Goal: Information Seeking & Learning: Learn about a topic

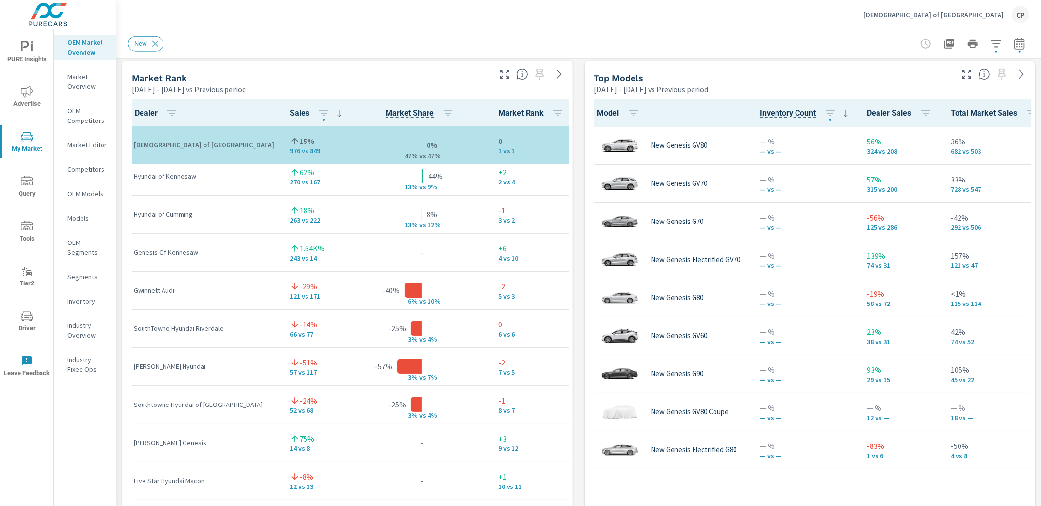
scroll to position [0, 0]
click at [995, 10] on p "Genesis of Atlanta" at bounding box center [933, 14] width 141 height 9
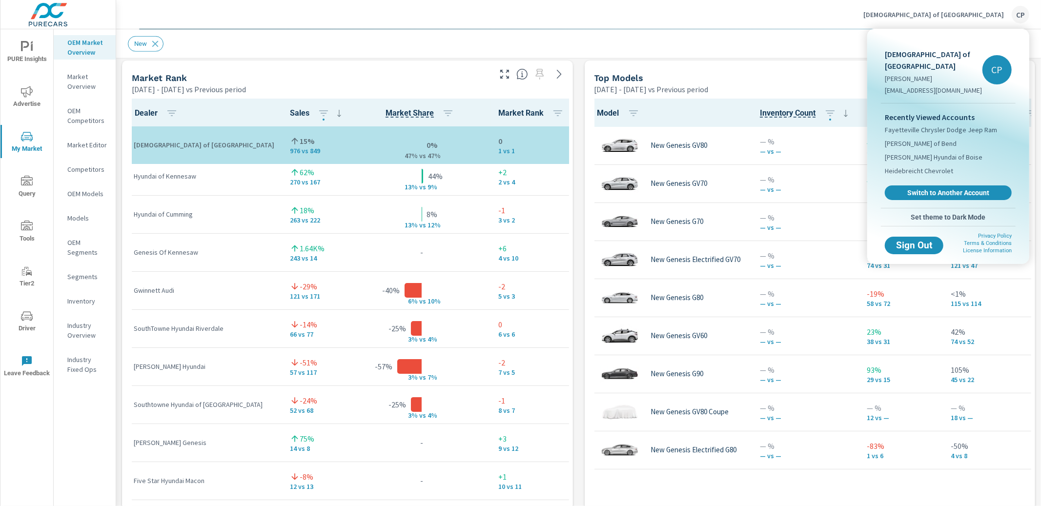
click at [926, 185] on link "Switch to Another Account" at bounding box center [948, 192] width 127 height 15
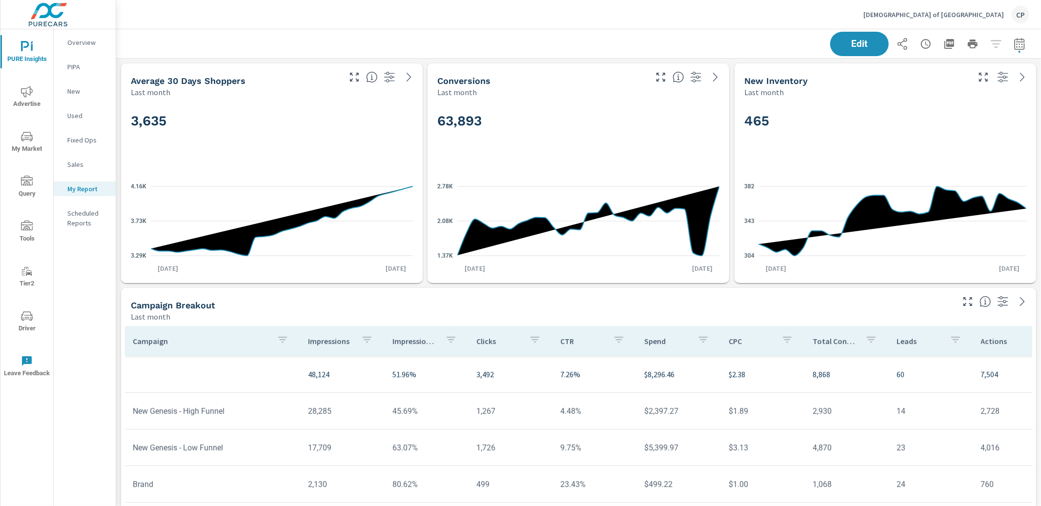
scroll to position [2025, 925]
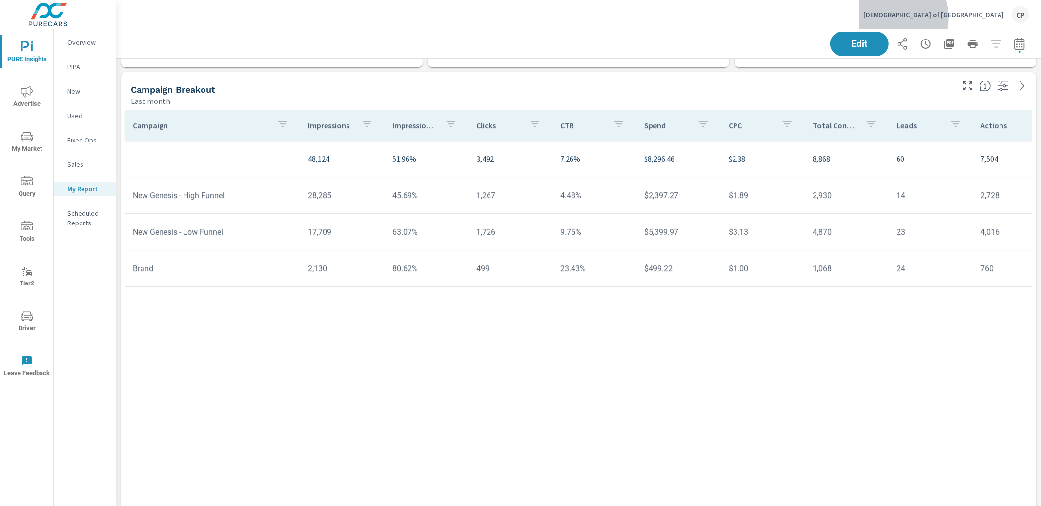
click at [977, 18] on p "[DEMOGRAPHIC_DATA] of [GEOGRAPHIC_DATA]" at bounding box center [933, 14] width 141 height 9
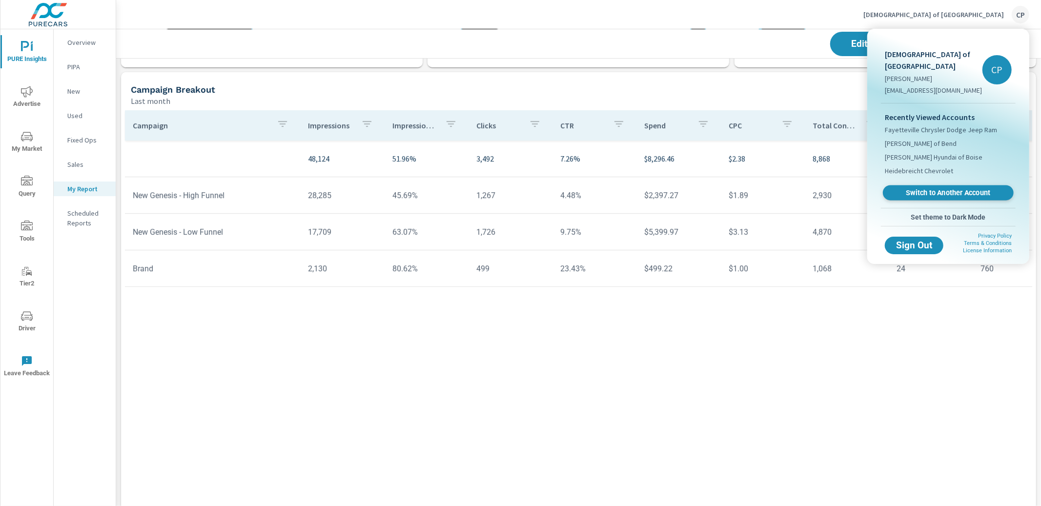
click at [926, 188] on span "Switch to Another Account" at bounding box center [948, 192] width 120 height 9
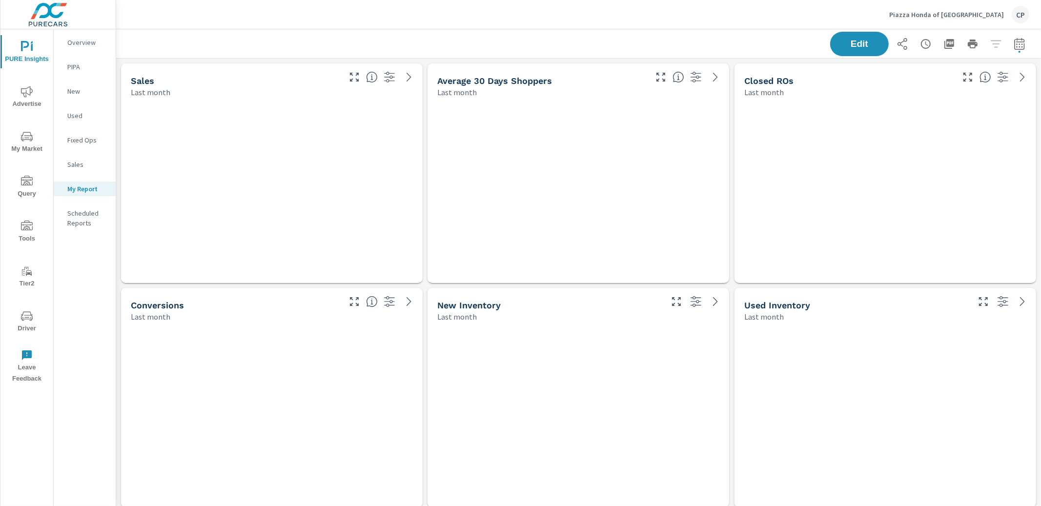
scroll to position [1801, 925]
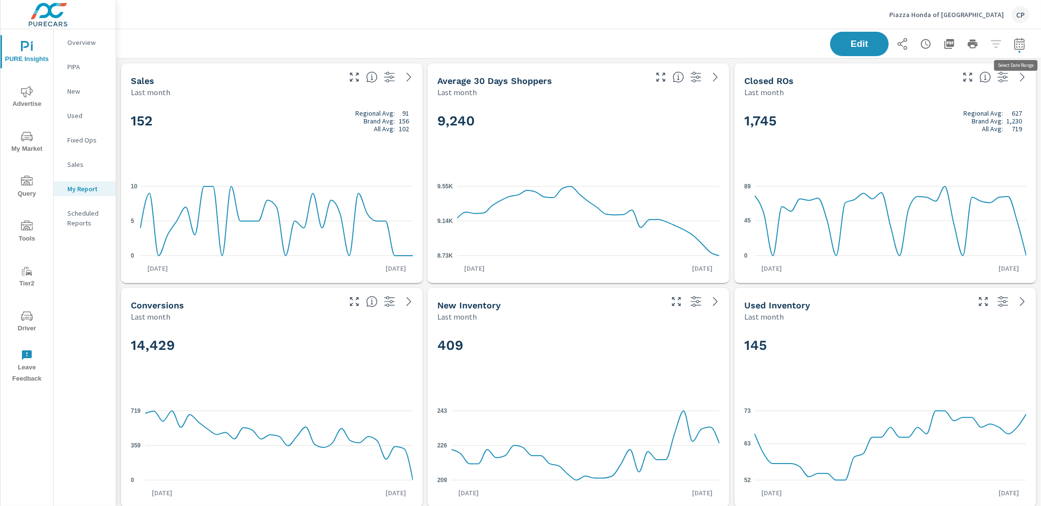
click at [1021, 49] on button "button" at bounding box center [1019, 44] width 20 height 20
select select "Last month"
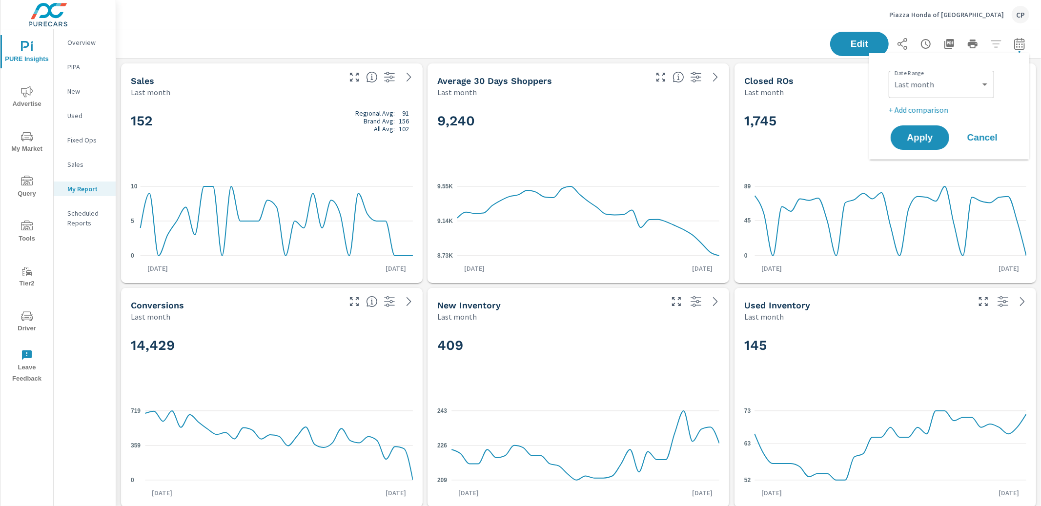
click at [943, 110] on p "+ Add comparison" at bounding box center [950, 110] width 125 height 12
click at [936, 129] on select "Custom Previous period Previous month Previous year" at bounding box center [941, 128] width 98 height 20
click at [892, 118] on select "Custom Previous period Previous month Previous year" at bounding box center [941, 128] width 98 height 20
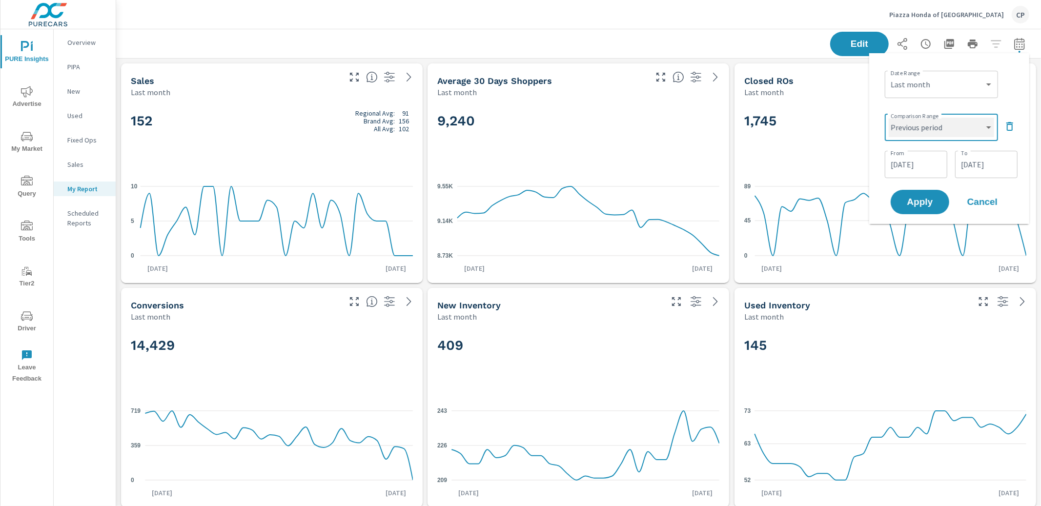
select select "custom"
click at [925, 210] on button "Apply" at bounding box center [919, 201] width 60 height 25
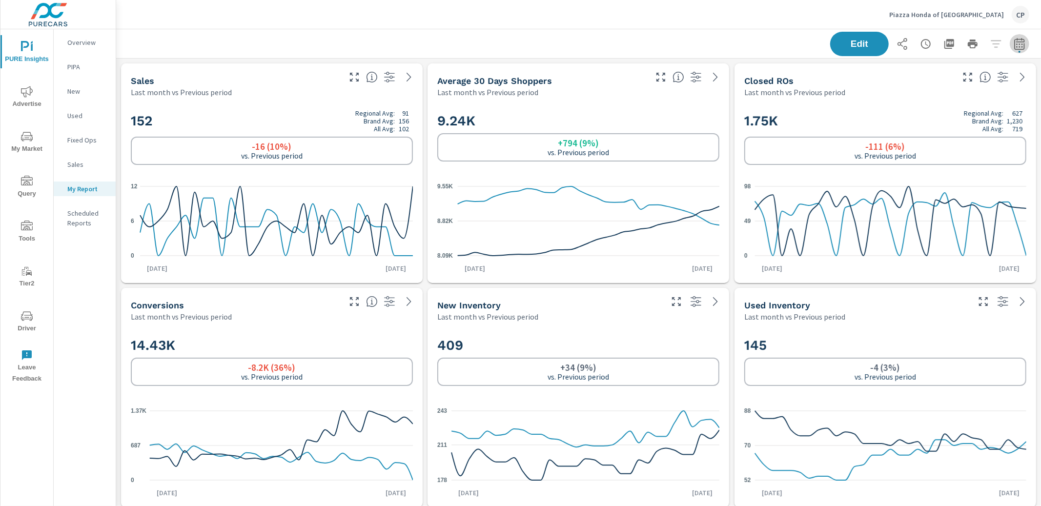
click at [1017, 48] on icon "button" at bounding box center [1019, 44] width 12 height 12
select select "Last month"
select select "Previous period"
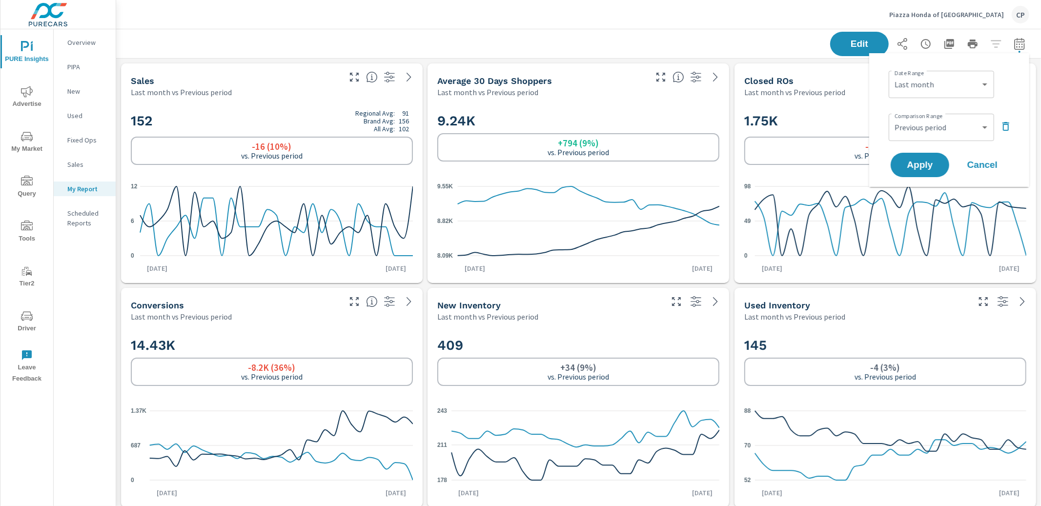
click at [997, 122] on div "Comparison Range Custom Previous period Previous month Previous year ​" at bounding box center [950, 126] width 125 height 33
click at [1001, 123] on icon "button" at bounding box center [1006, 127] width 12 height 12
click at [944, 131] on button "Apply" at bounding box center [919, 137] width 60 height 25
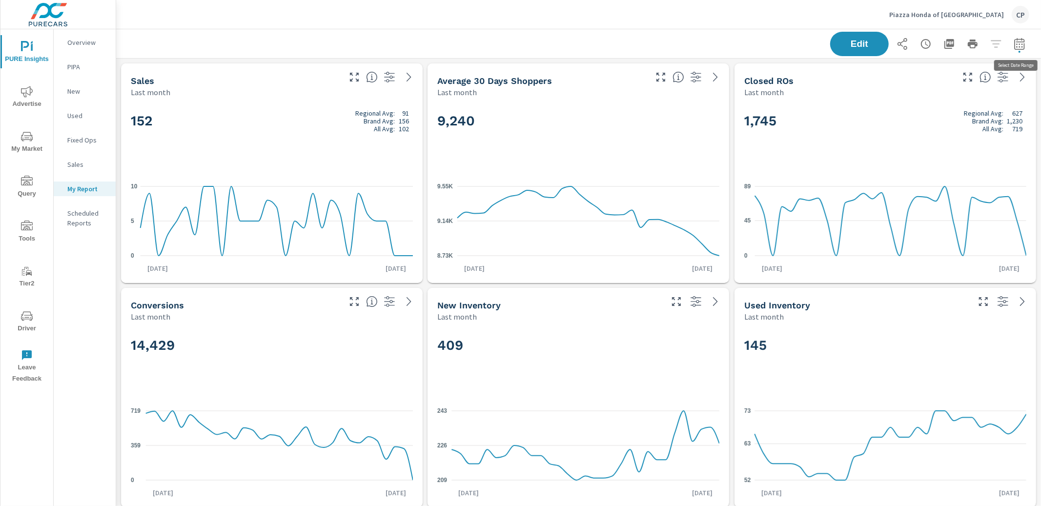
click at [1018, 46] on icon "button" at bounding box center [1019, 44] width 12 height 12
select select "Last month"
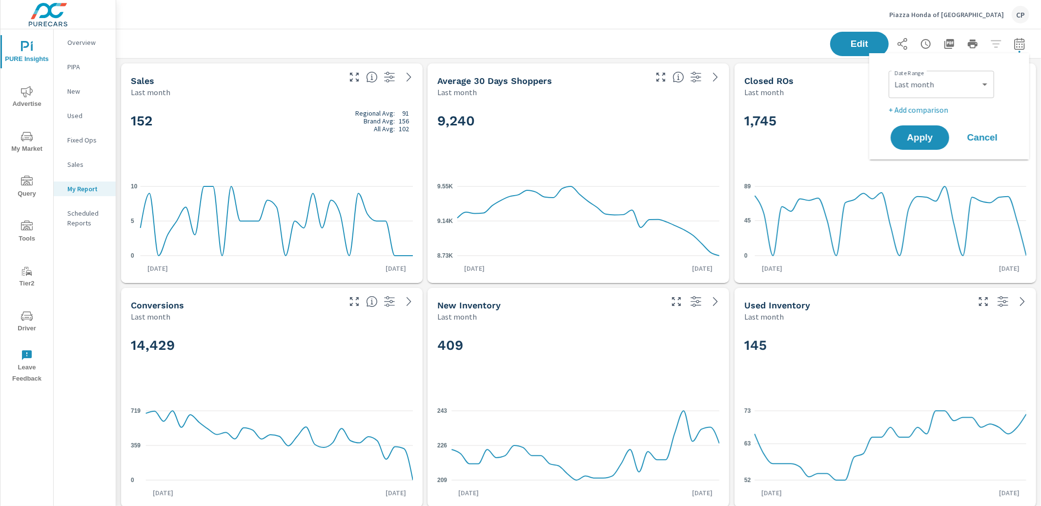
click at [946, 114] on p "+ Add comparison" at bounding box center [950, 110] width 125 height 12
select select "Previous period"
click at [936, 166] on span "Apply" at bounding box center [920, 165] width 40 height 9
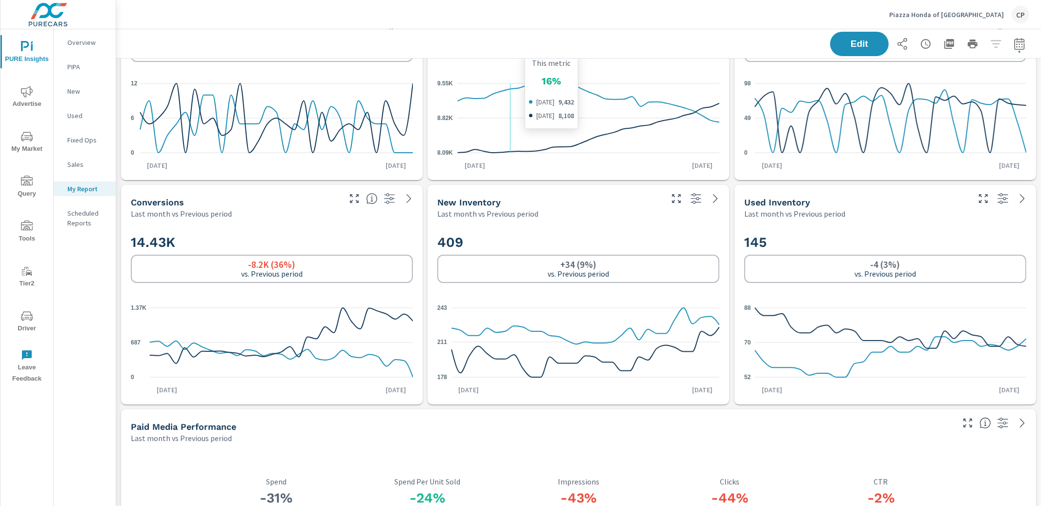
scroll to position [106, 0]
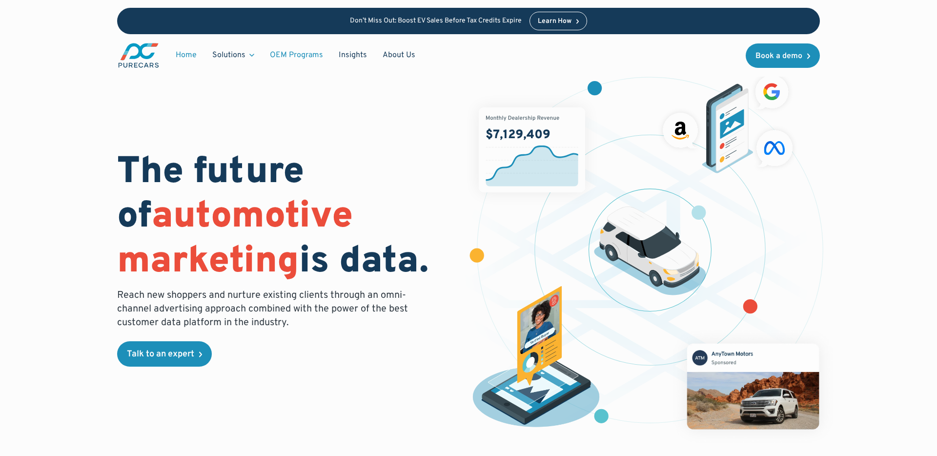
click at [302, 55] on link "OEM Programs" at bounding box center [296, 55] width 69 height 19
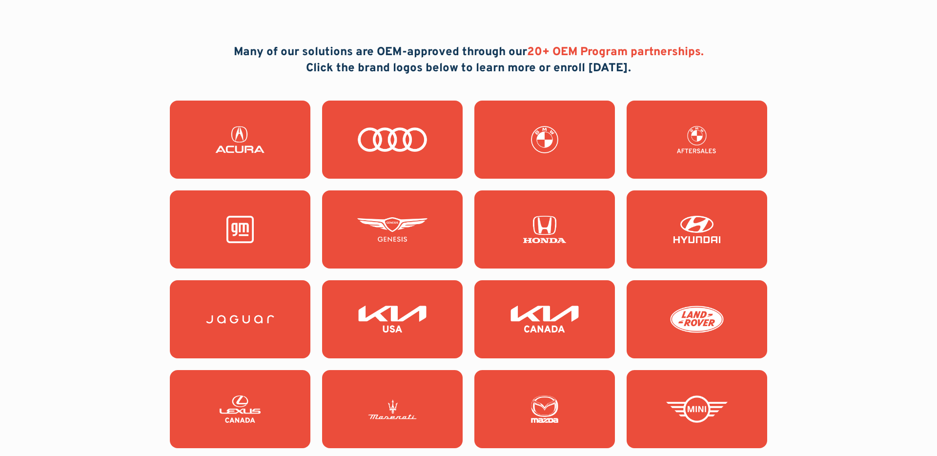
scroll to position [852, 0]
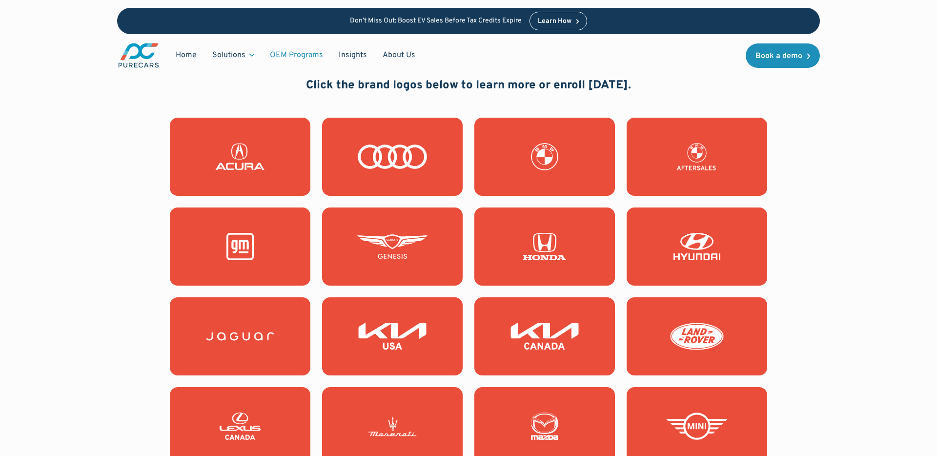
click at [374, 85] on h2 "Many of our solutions are OEM-approved through our 20+ OEM Program partnerships…" at bounding box center [469, 77] width 470 height 33
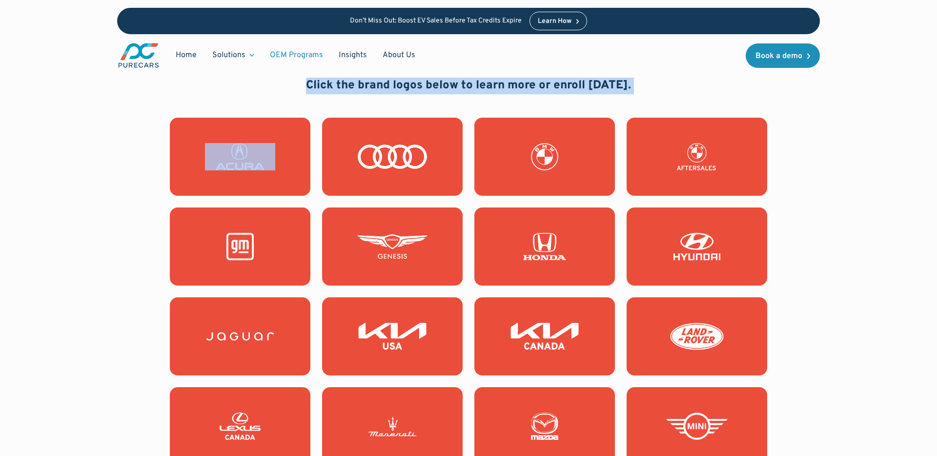
click at [374, 85] on h2 "Many of our solutions are OEM-approved through our 20+ OEM Program partnerships…" at bounding box center [469, 77] width 470 height 33
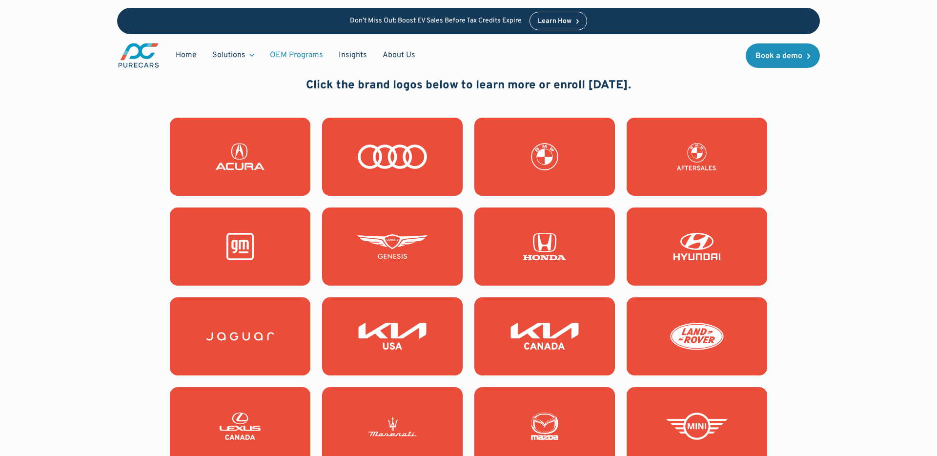
click at [370, 85] on h2 "Many of our solutions are OEM-approved through our 20+ OEM Program partnerships…" at bounding box center [469, 77] width 470 height 33
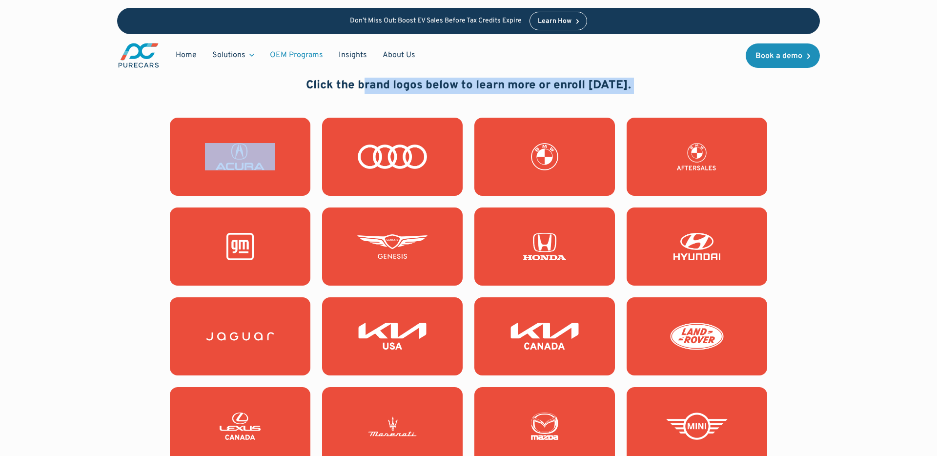
click at [370, 85] on h2 "Many of our solutions are OEM-approved through our 20+ OEM Program partnerships…" at bounding box center [469, 77] width 470 height 33
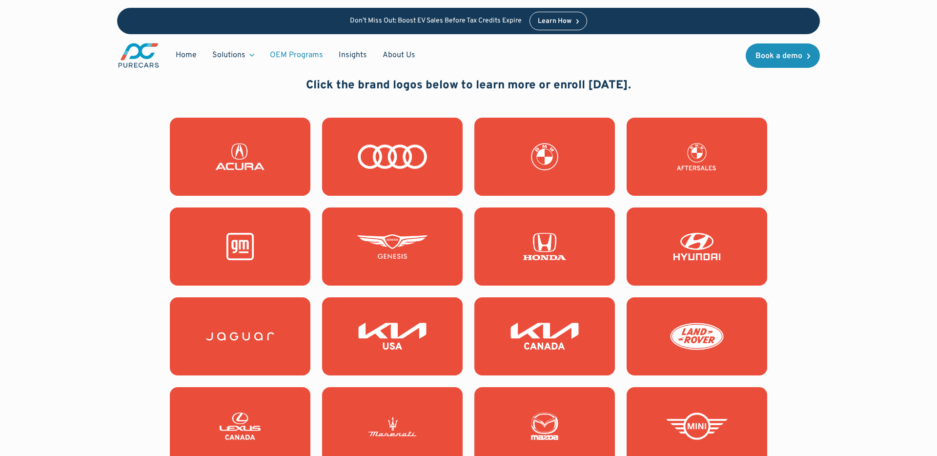
click at [829, 140] on div "Many of our solutions are OEM-approved through our 20+ OEM Program partnerships…" at bounding box center [468, 380] width 843 height 638
click at [819, 143] on div "Many of our solutions are OEM-approved through our 20+ OEM Program partnerships…" at bounding box center [468, 380] width 843 height 638
click at [819, 144] on div at bounding box center [468, 381] width 703 height 527
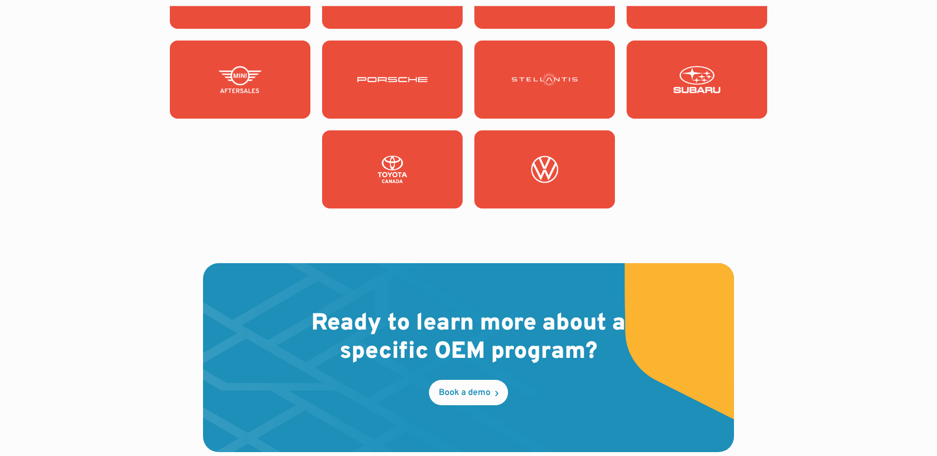
scroll to position [1629, 0]
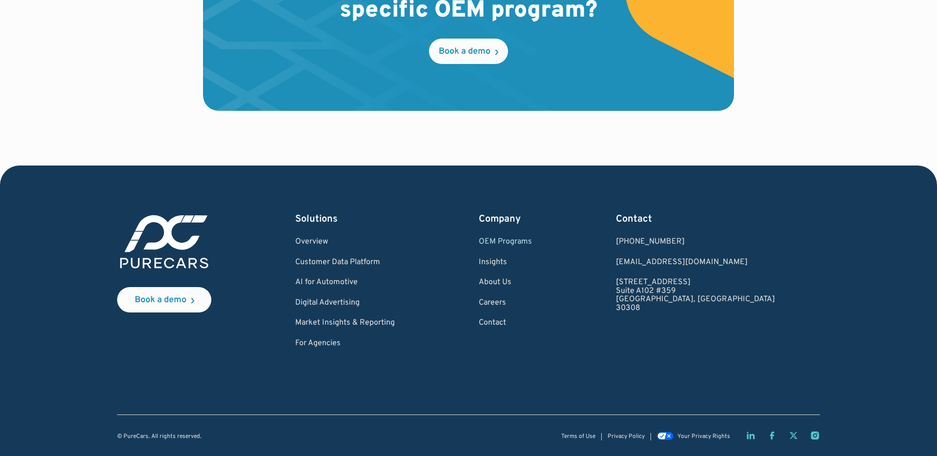
click at [796, 101] on div "Ready to learn more about a specific OEM program? Book a demo" at bounding box center [468, 43] width 843 height 243
click at [761, 122] on div "Ready to learn more about a specific OEM program? Book a demo" at bounding box center [468, 43] width 843 height 243
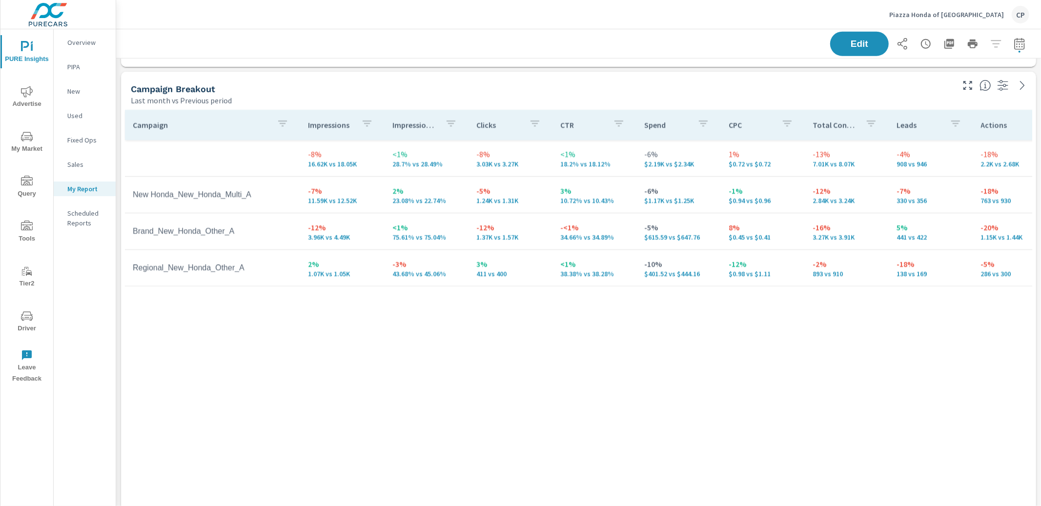
scroll to position [893, 0]
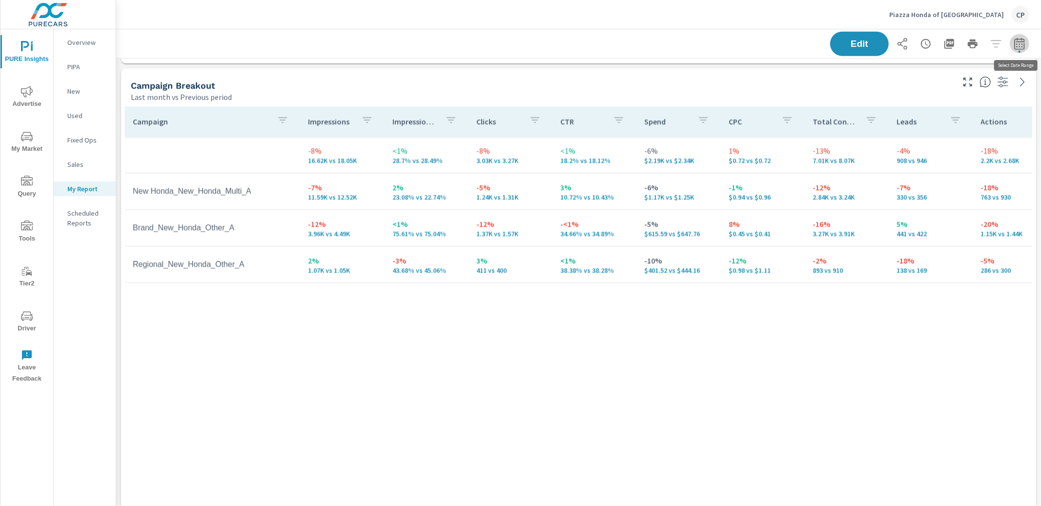
click at [1026, 43] on button "button" at bounding box center [1019, 44] width 20 height 20
select select "Last month"
select select "Previous period"
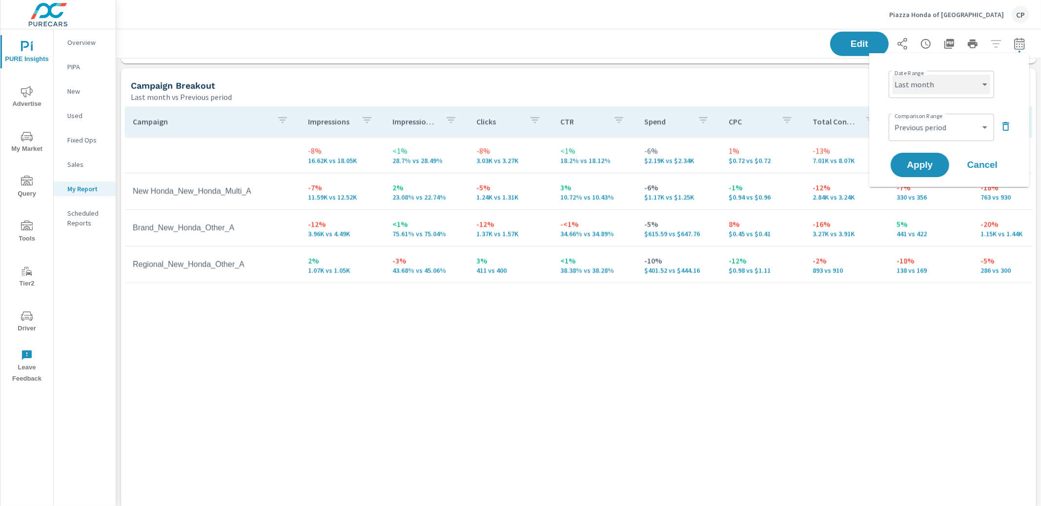
click at [964, 85] on select "Custom [DATE] Last week Last 7 days Last 14 days Last 30 days Last 45 days Last…" at bounding box center [941, 85] width 98 height 20
click at [892, 75] on select "Custom [DATE] Last week Last 7 days Last 14 days Last 30 days Last 45 days Last…" at bounding box center [941, 85] width 98 height 20
select select "Last 30 days"
click at [926, 155] on button "Apply" at bounding box center [919, 164] width 60 height 25
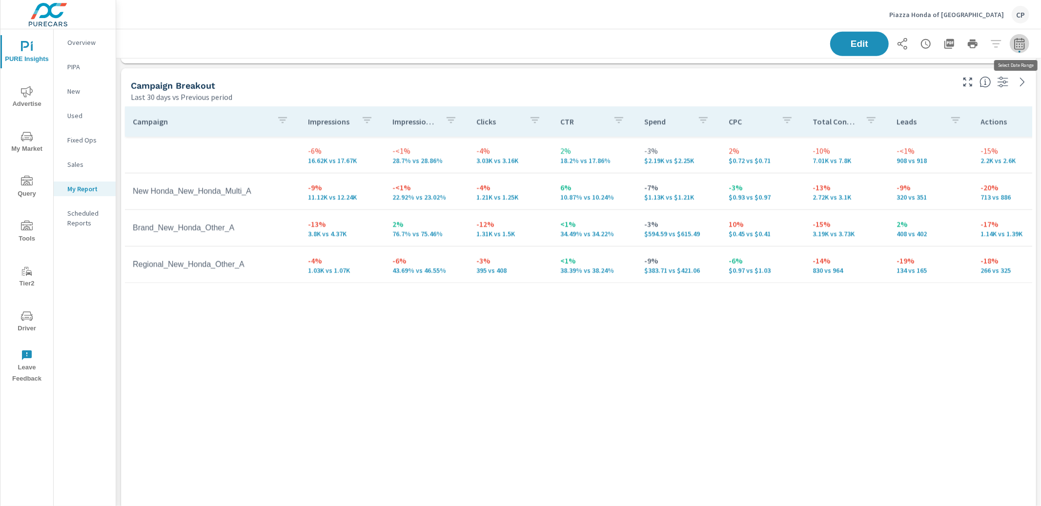
click at [1014, 40] on icon "button" at bounding box center [1019, 44] width 12 height 12
select select "Last 30 days"
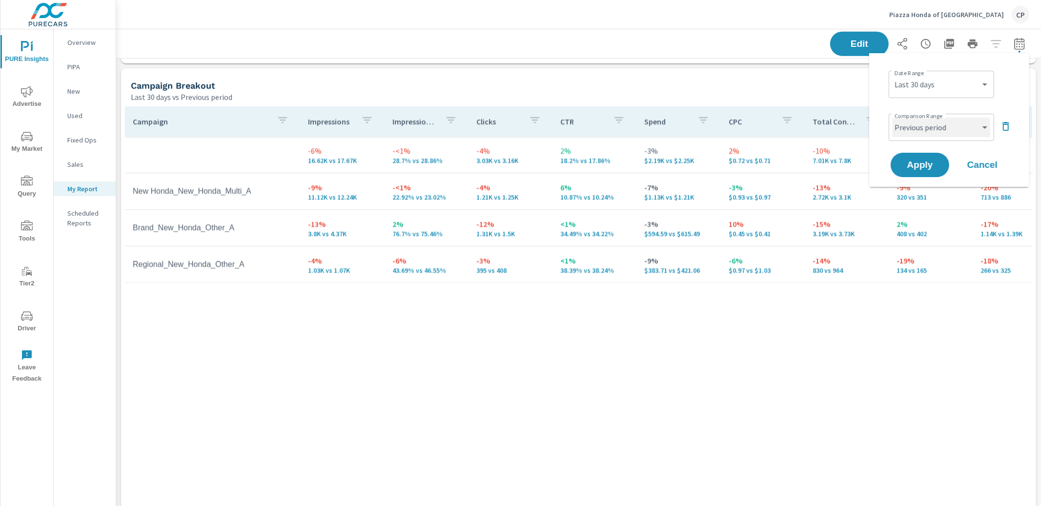
click at [949, 123] on select "Custom Previous period Previous month Previous year" at bounding box center [941, 128] width 98 height 20
click at [892, 118] on select "Custom Previous period Previous month Previous year" at bounding box center [941, 128] width 98 height 20
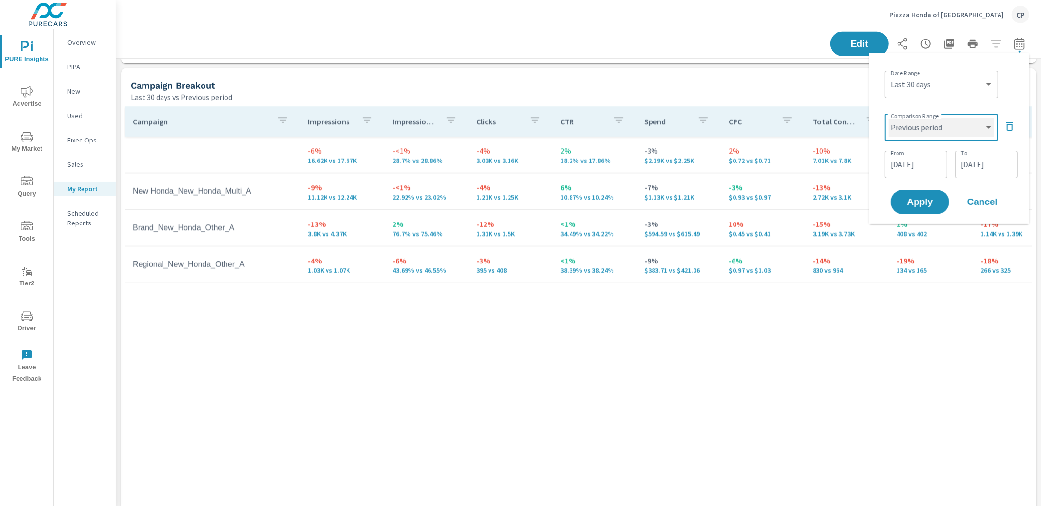
select select "custom"
click at [951, 88] on select "Custom [DATE] Last week Last 7 days Last 14 days Last 30 days Last 45 days Last…" at bounding box center [940, 85] width 105 height 20
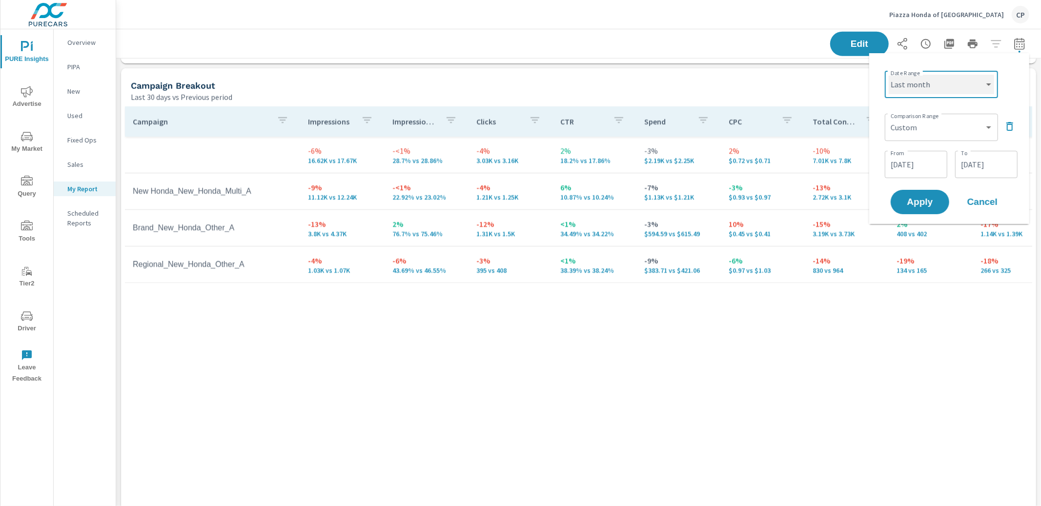
click at [888, 75] on select "Custom [DATE] Last week Last 7 days Last 14 days Last 30 days Last 45 days Last…" at bounding box center [940, 85] width 105 height 20
select select "Last month"
drag, startPoint x: 1006, startPoint y: 122, endPoint x: 997, endPoint y: 130, distance: 12.2
click at [1006, 123] on icon "button" at bounding box center [1009, 126] width 7 height 9
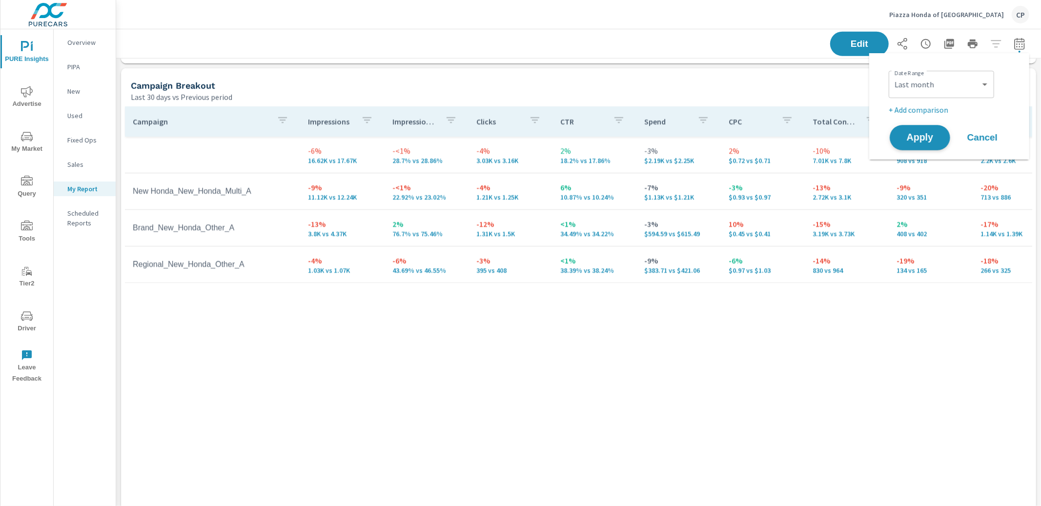
click at [946, 140] on button "Apply" at bounding box center [919, 137] width 60 height 25
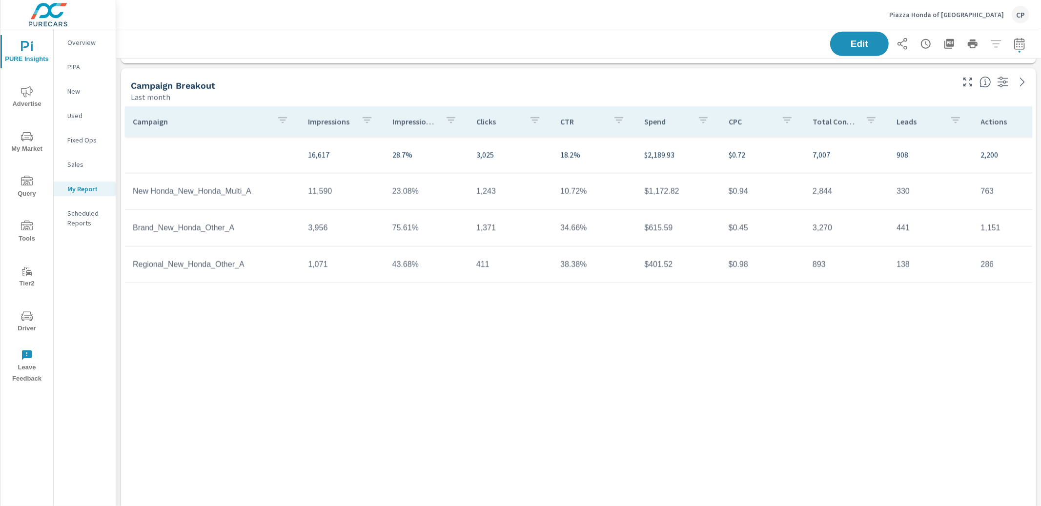
click at [80, 168] on p "Sales" at bounding box center [87, 165] width 40 height 10
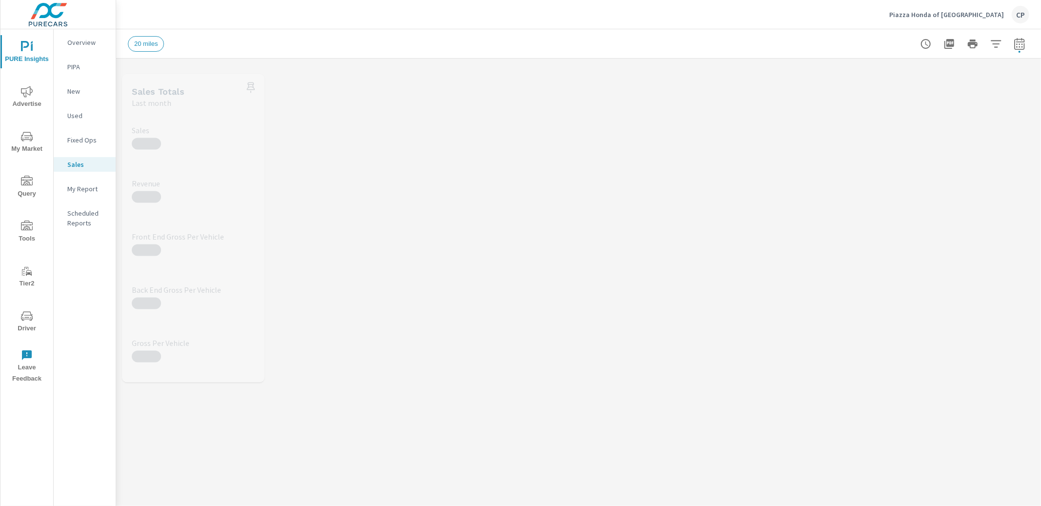
click at [80, 181] on div "My Report" at bounding box center [85, 188] width 62 height 15
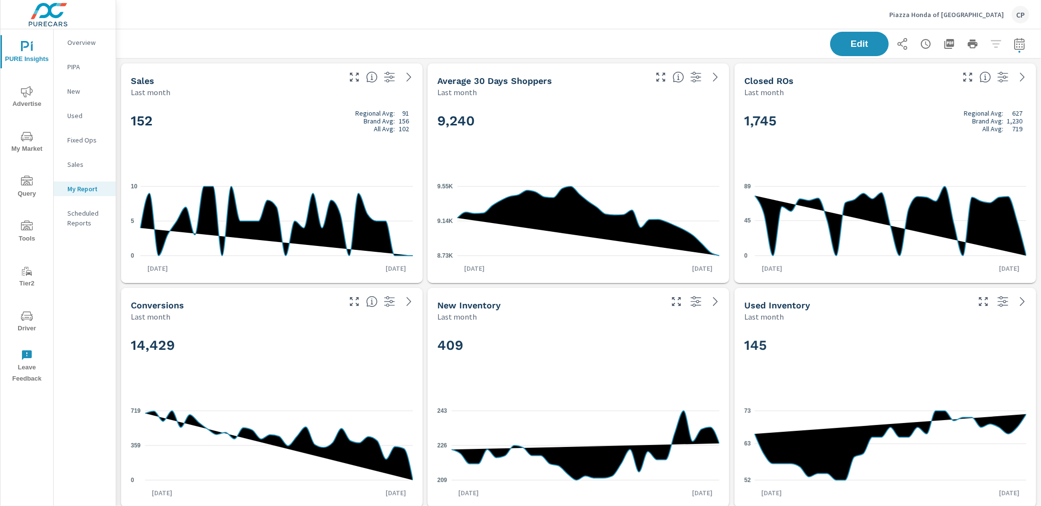
scroll to position [1801, 925]
click at [36, 101] on span "Advertise" at bounding box center [26, 98] width 47 height 24
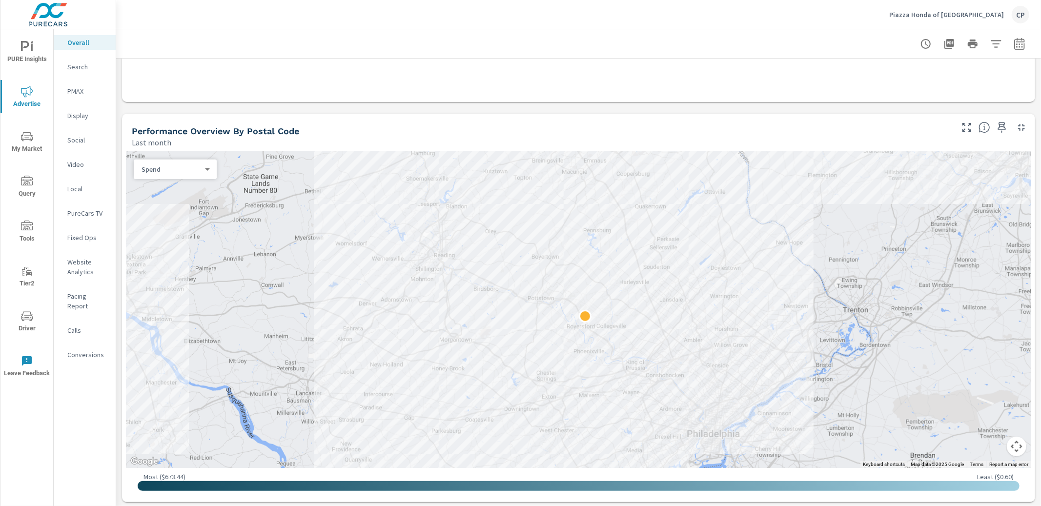
scroll to position [264, 0]
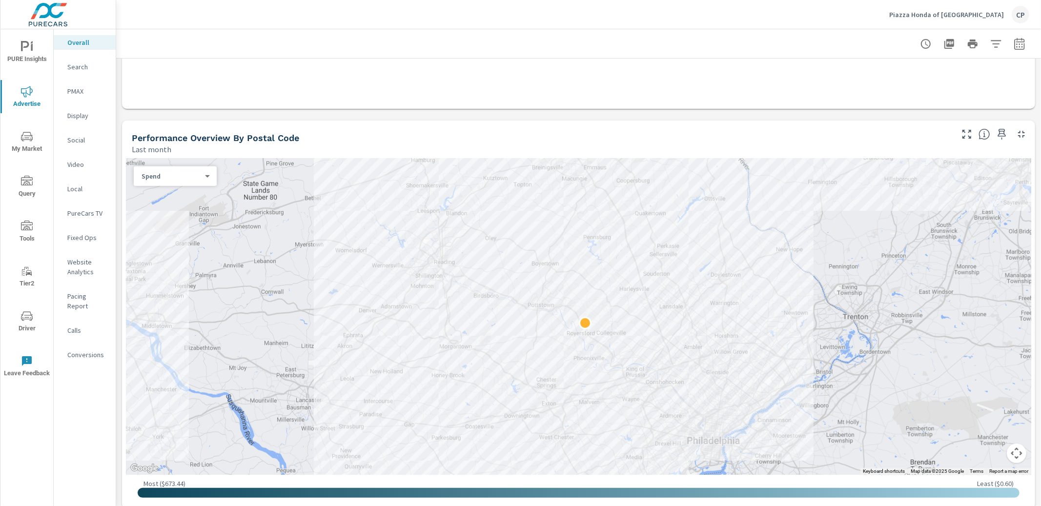
click at [75, 67] on p "Search" at bounding box center [87, 67] width 40 height 10
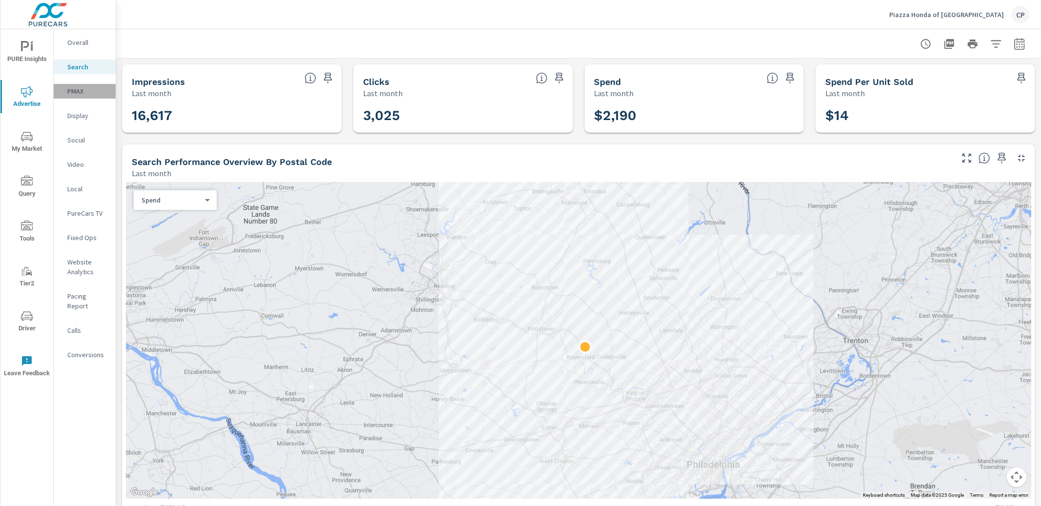
click at [87, 92] on p "PMAX" at bounding box center [87, 91] width 40 height 10
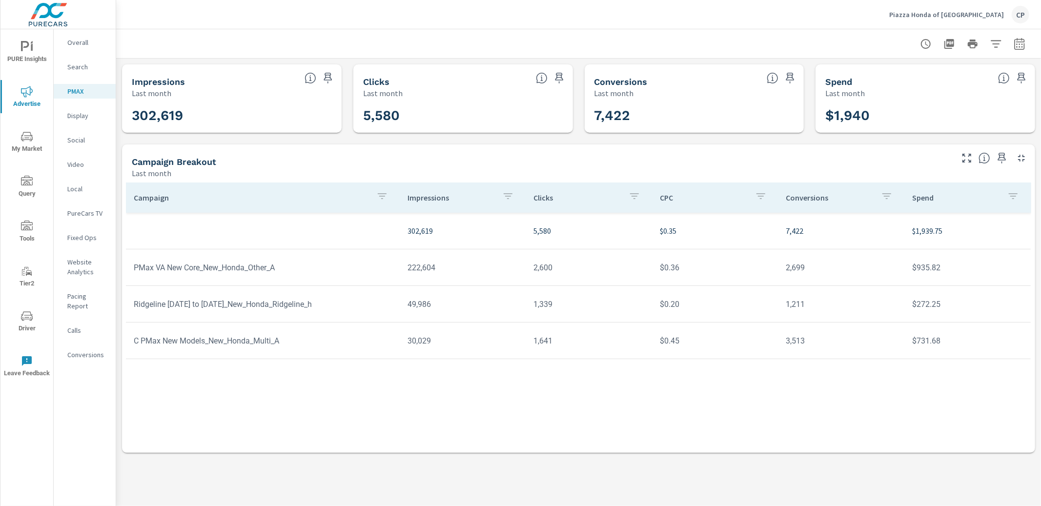
click at [30, 56] on span "PURE Insights" at bounding box center [26, 53] width 47 height 24
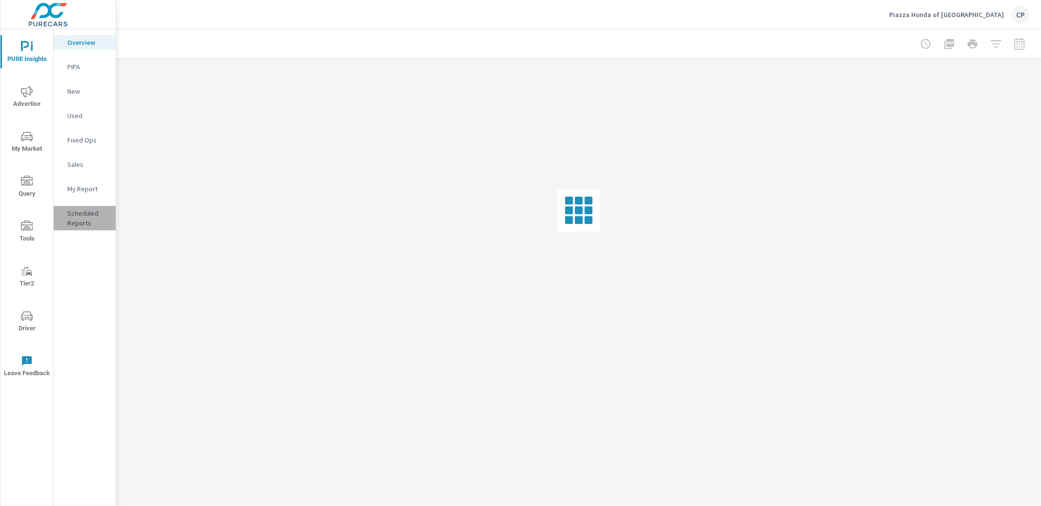
click at [77, 214] on p "Scheduled Reports" at bounding box center [87, 218] width 40 height 20
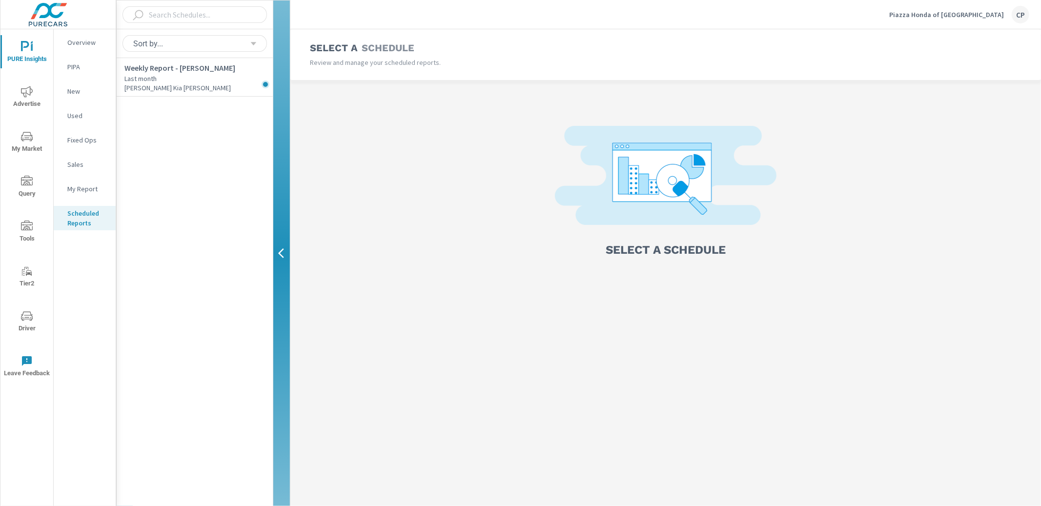
click at [84, 190] on p "My Report" at bounding box center [87, 189] width 40 height 10
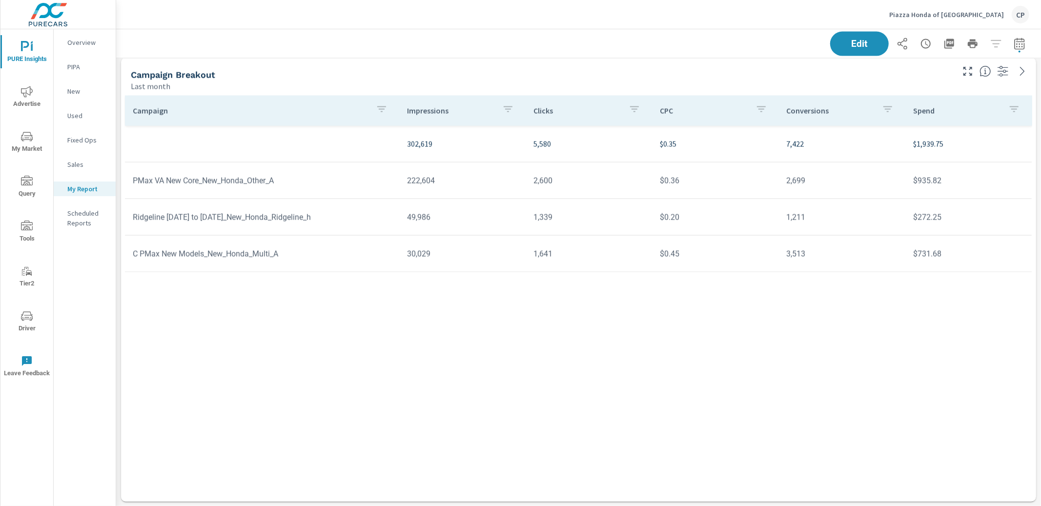
scroll to position [1801, 925]
click at [37, 54] on span "PURE Insights" at bounding box center [26, 53] width 47 height 24
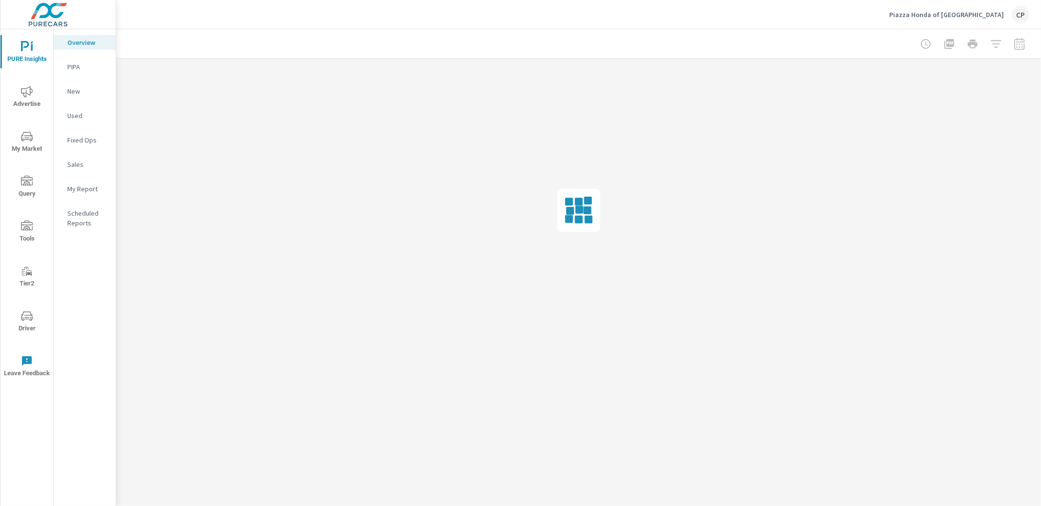
click at [73, 47] on div "Overview" at bounding box center [85, 42] width 62 height 15
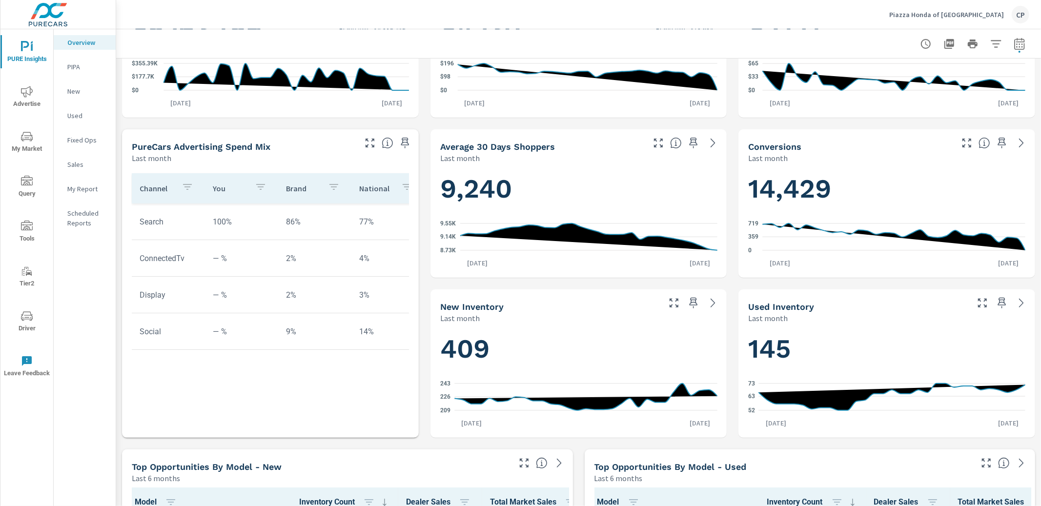
scroll to position [0, 0]
click at [594, 8] on div "Piazza Honda of Pottstown CP" at bounding box center [578, 14] width 901 height 29
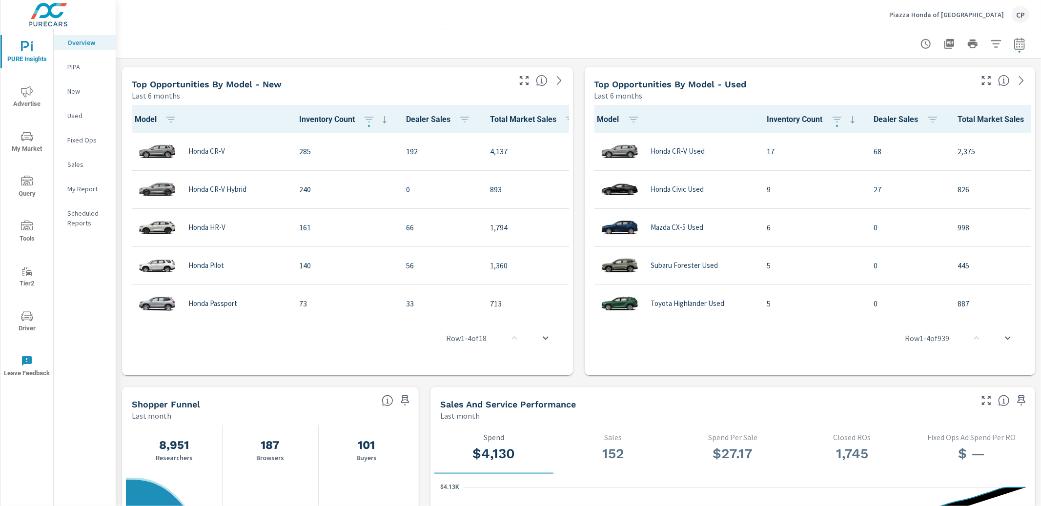
scroll to position [644, 0]
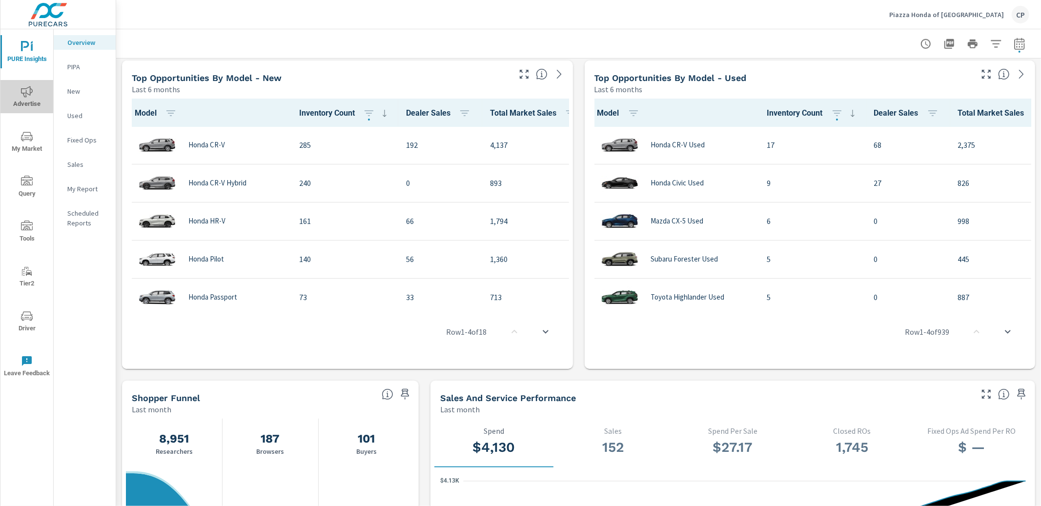
click at [21, 96] on icon "nav menu" at bounding box center [27, 92] width 12 height 12
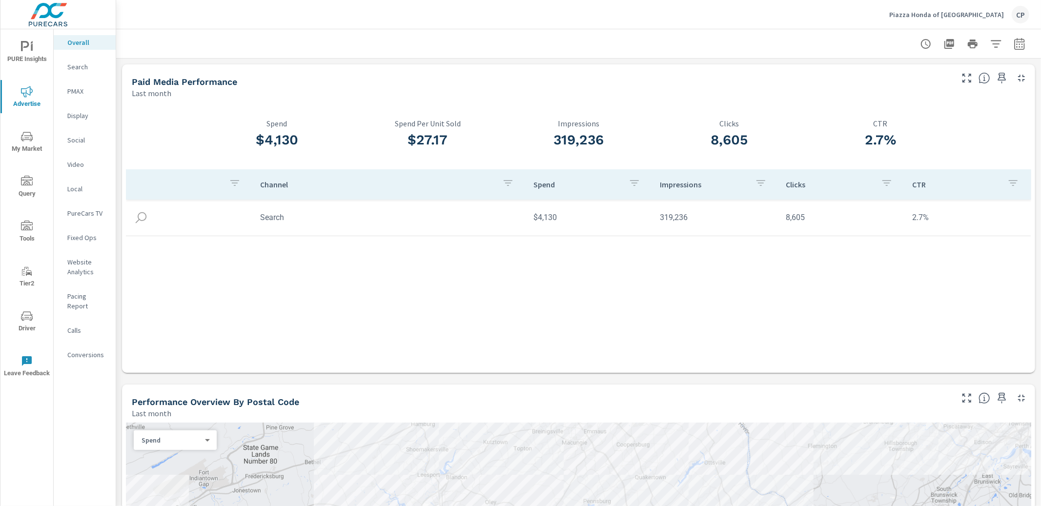
click at [88, 91] on p "PMAX" at bounding box center [87, 91] width 40 height 10
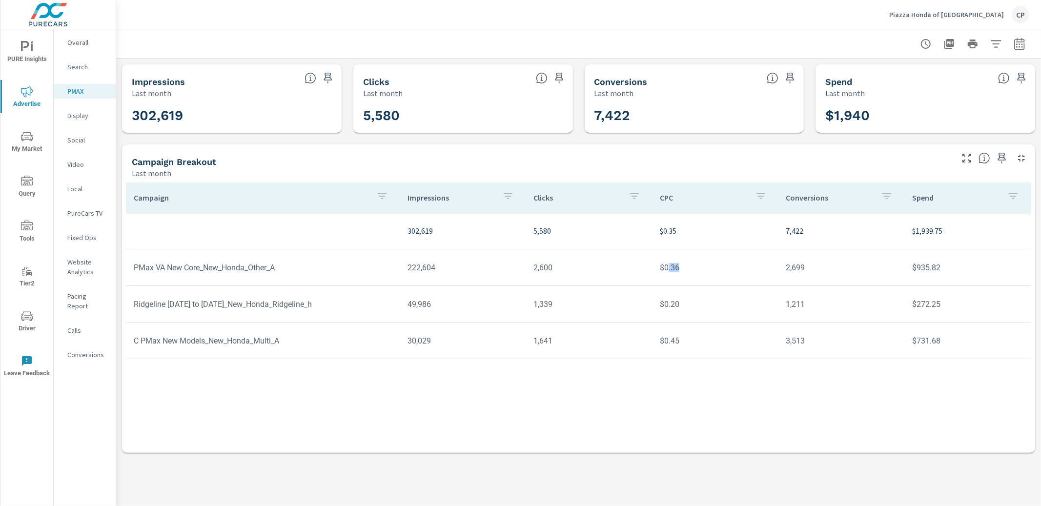
drag, startPoint x: 668, startPoint y: 265, endPoint x: 688, endPoint y: 265, distance: 20.0
click at [688, 265] on td "$0.36" at bounding box center [715, 267] width 126 height 25
drag, startPoint x: 790, startPoint y: 266, endPoint x: 815, endPoint y: 268, distance: 25.0
click at [808, 268] on td "2,699" at bounding box center [841, 267] width 126 height 25
drag, startPoint x: 233, startPoint y: 307, endPoint x: 325, endPoint y: 306, distance: 92.2
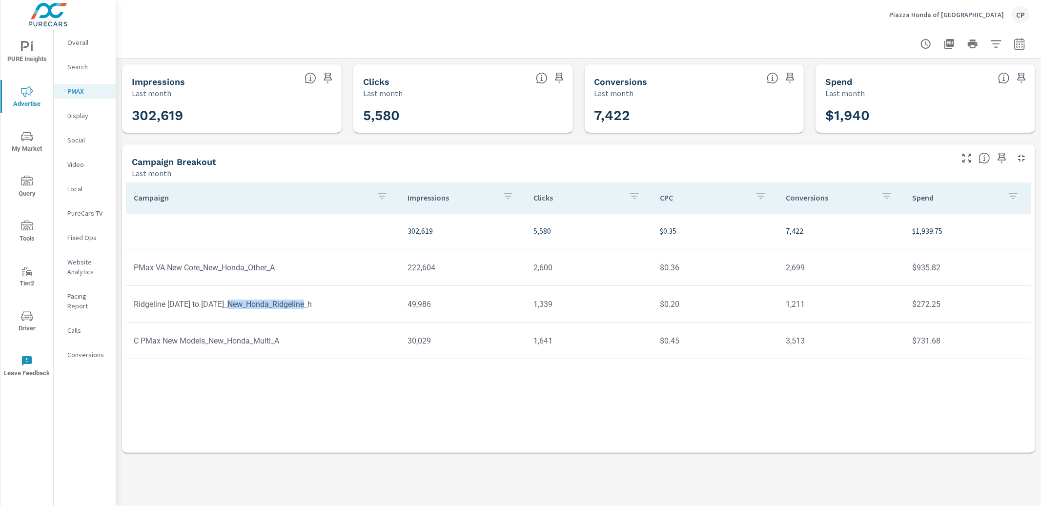
click at [324, 306] on td "Ridgeline July to Sept2025_New_Honda_Ridgeline_h" at bounding box center [263, 304] width 274 height 25
drag, startPoint x: 341, startPoint y: 306, endPoint x: 330, endPoint y: 308, distance: 11.0
click at [341, 306] on td "Ridgeline July to Sept2025_New_Honda_Ridgeline_h" at bounding box center [263, 304] width 274 height 25
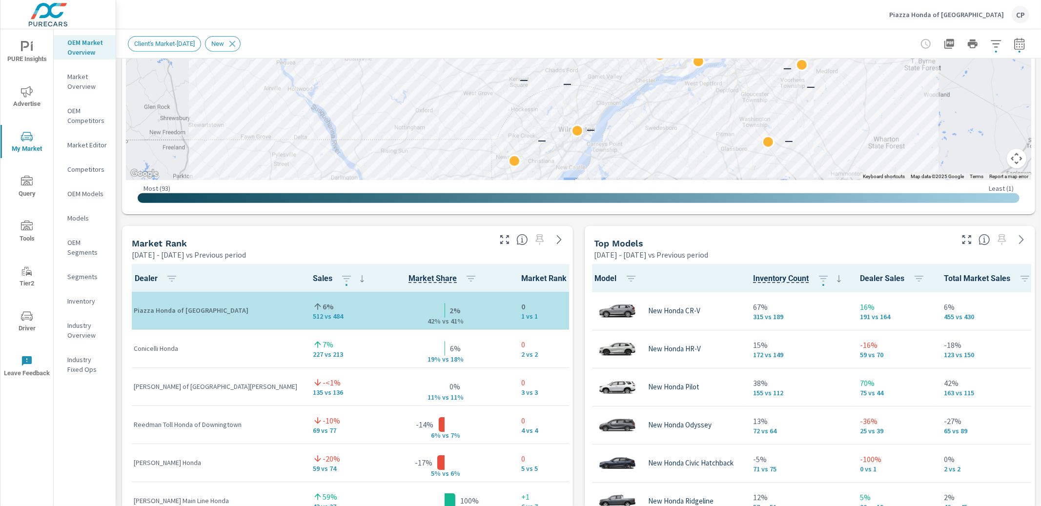
scroll to position [481, 0]
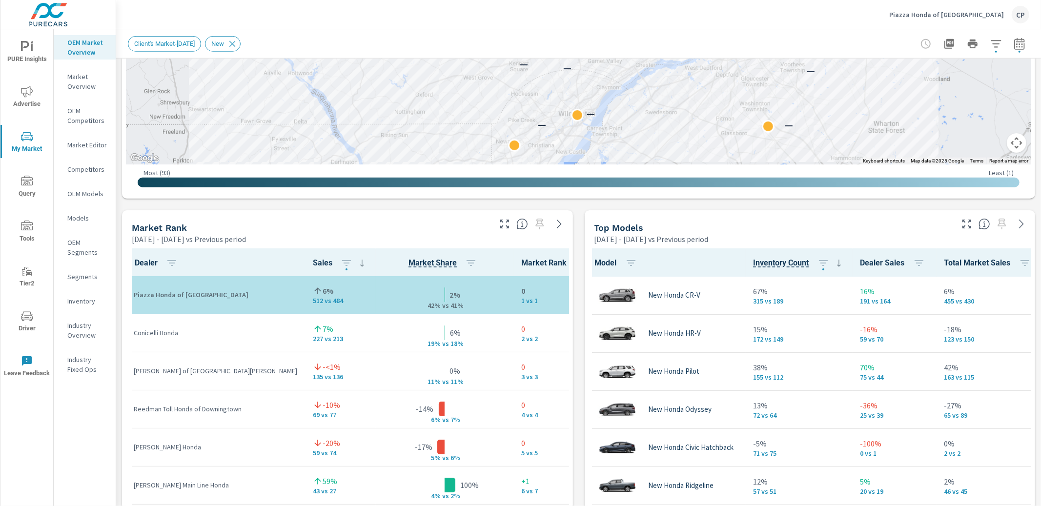
click at [968, 223] on icon "button" at bounding box center [967, 224] width 12 height 12
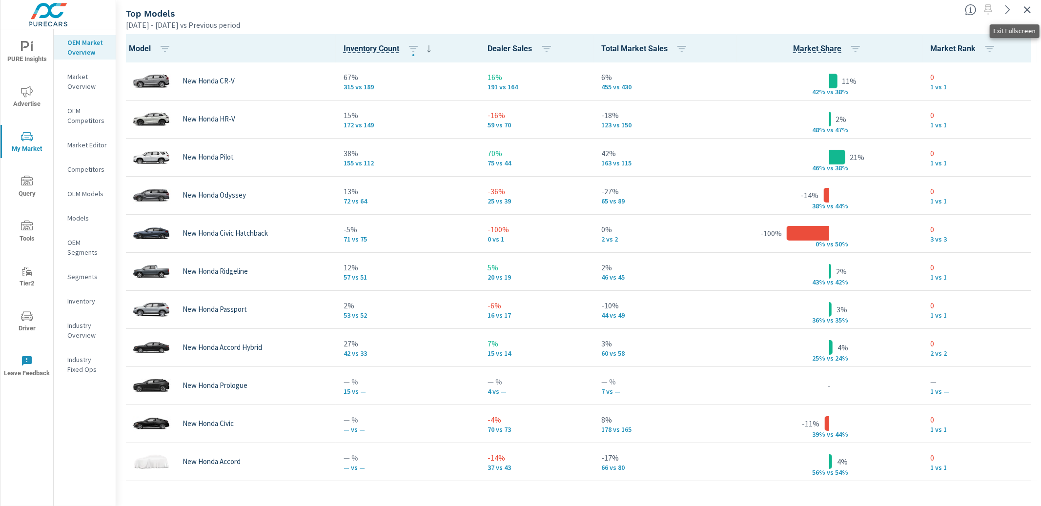
click at [1030, 8] on icon "button" at bounding box center [1027, 10] width 12 height 12
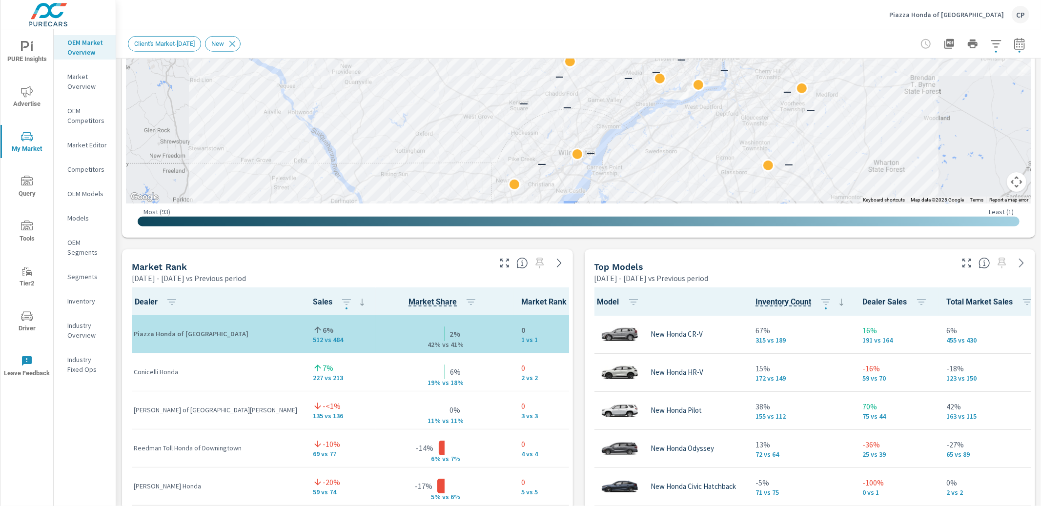
scroll to position [451, 0]
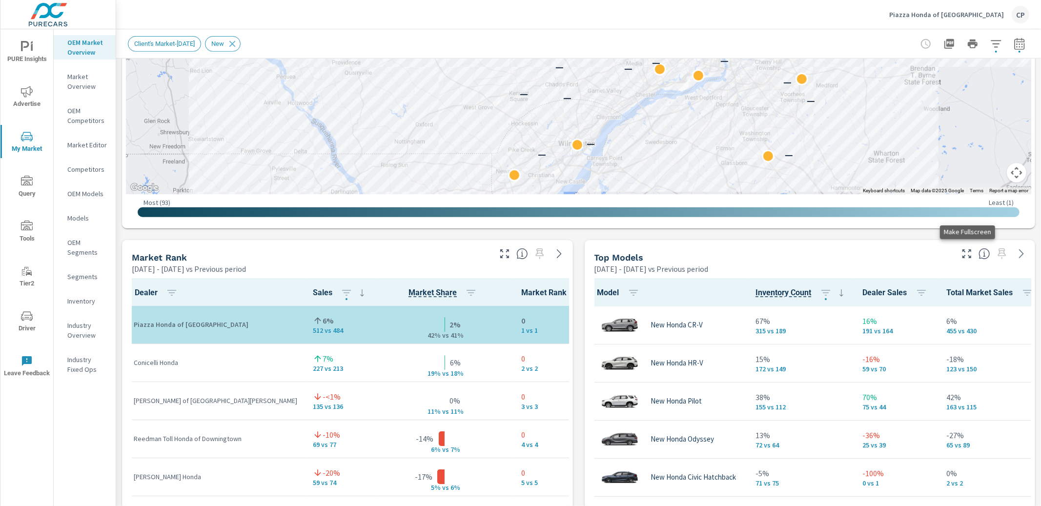
click at [962, 251] on icon "button" at bounding box center [967, 254] width 12 height 12
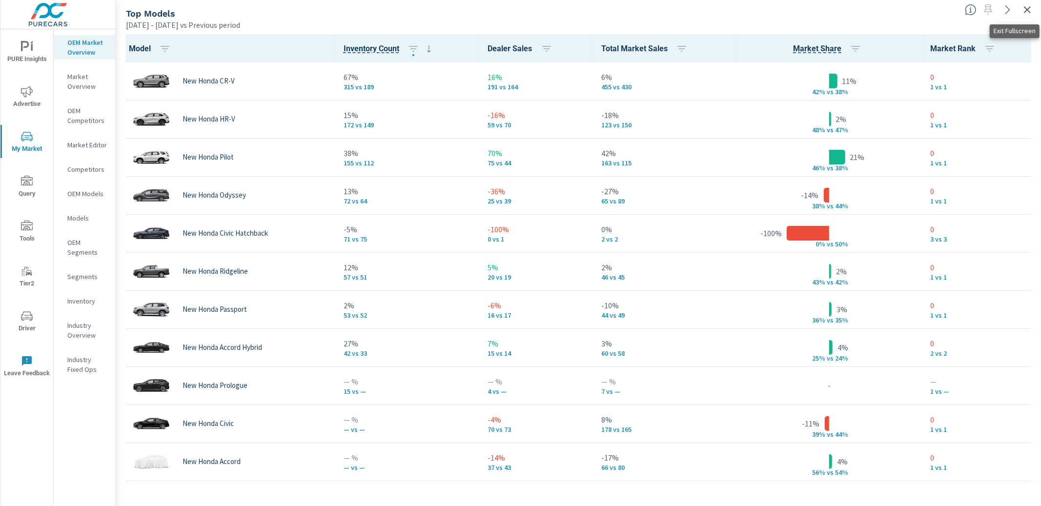
click at [1031, 9] on icon "button" at bounding box center [1027, 10] width 12 height 12
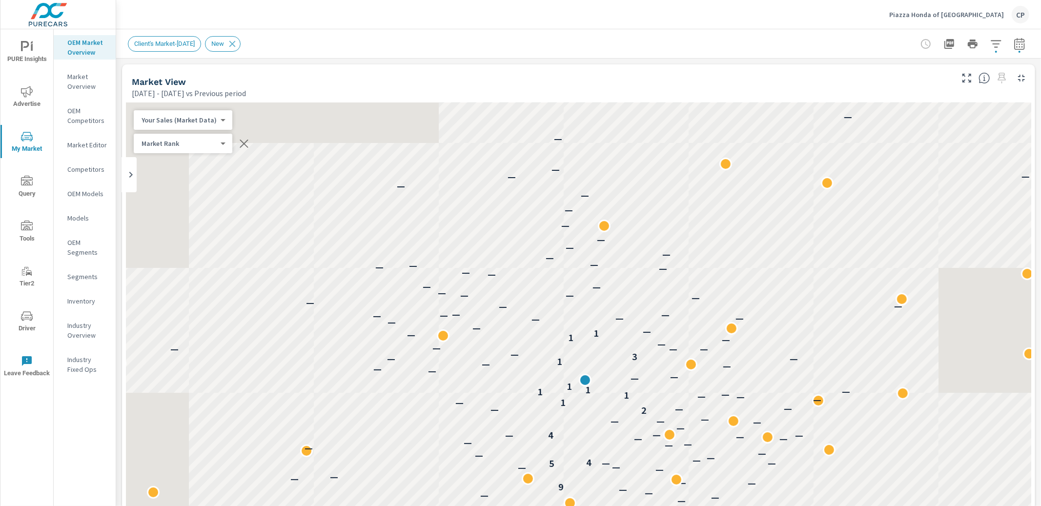
scroll to position [0, 0]
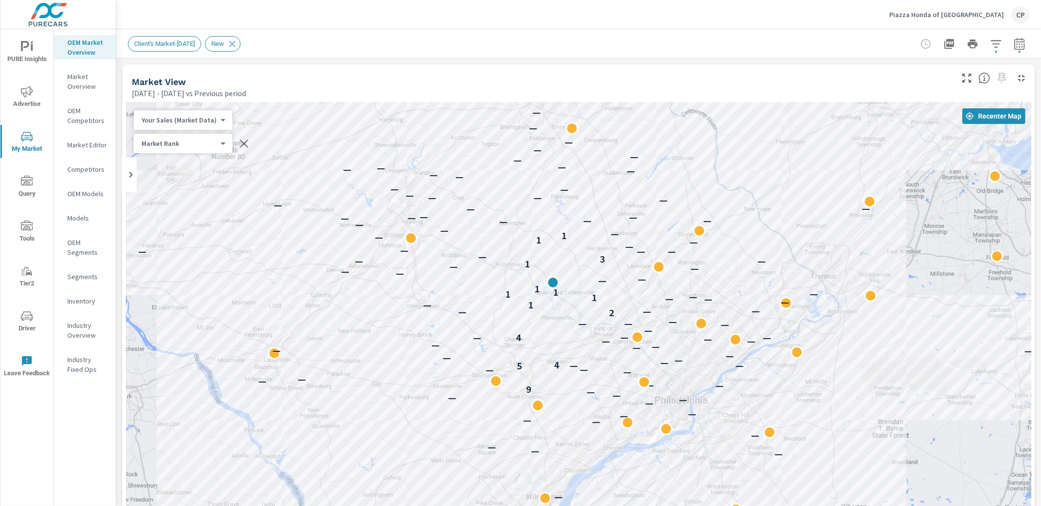
drag, startPoint x: 710, startPoint y: 227, endPoint x: 678, endPoint y: 135, distance: 97.4
click at [682, 128] on div "— — — — — — — — — — — — — — — — — — — — — — 9 — — — — — — — 5 — — 4 — — — — — —…" at bounding box center [578, 373] width 905 height 543
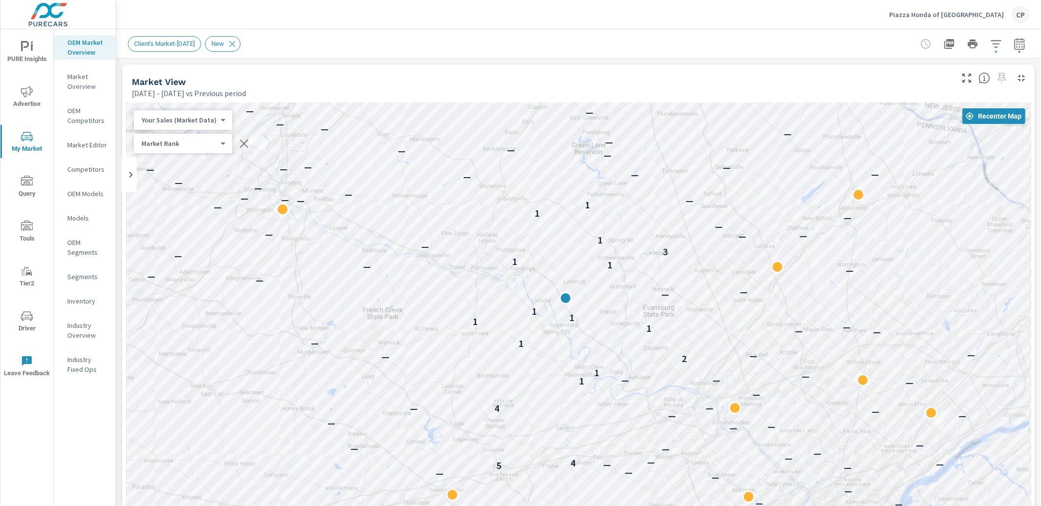
drag, startPoint x: 646, startPoint y: 213, endPoint x: 298, endPoint y: 207, distance: 348.4
click at [297, 207] on div "— — — — — — — — — — — — — — — — — — — — — — — — — — — 9 — — — — — — — — — 5 — —…" at bounding box center [578, 373] width 905 height 543
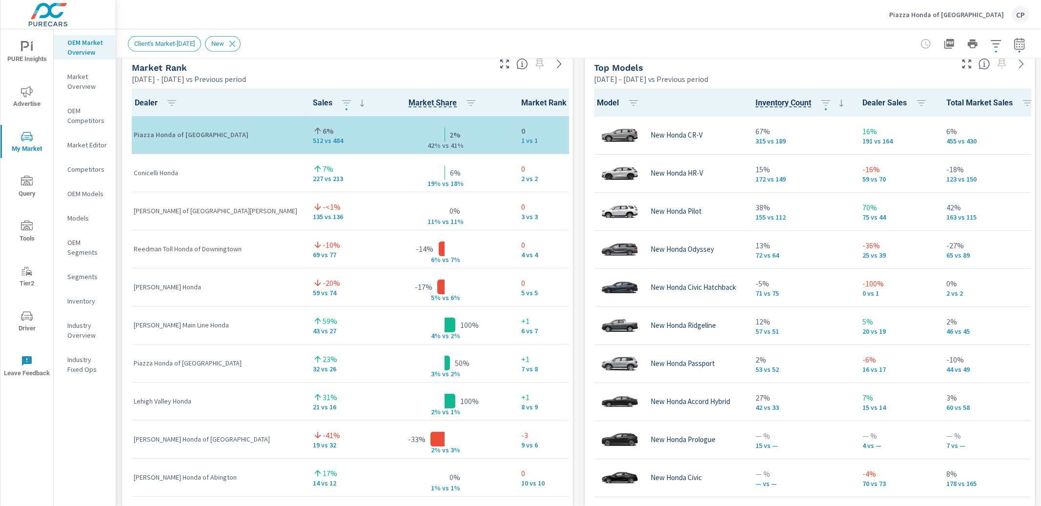
scroll to position [0, 0]
